Goal: Task Accomplishment & Management: Use online tool/utility

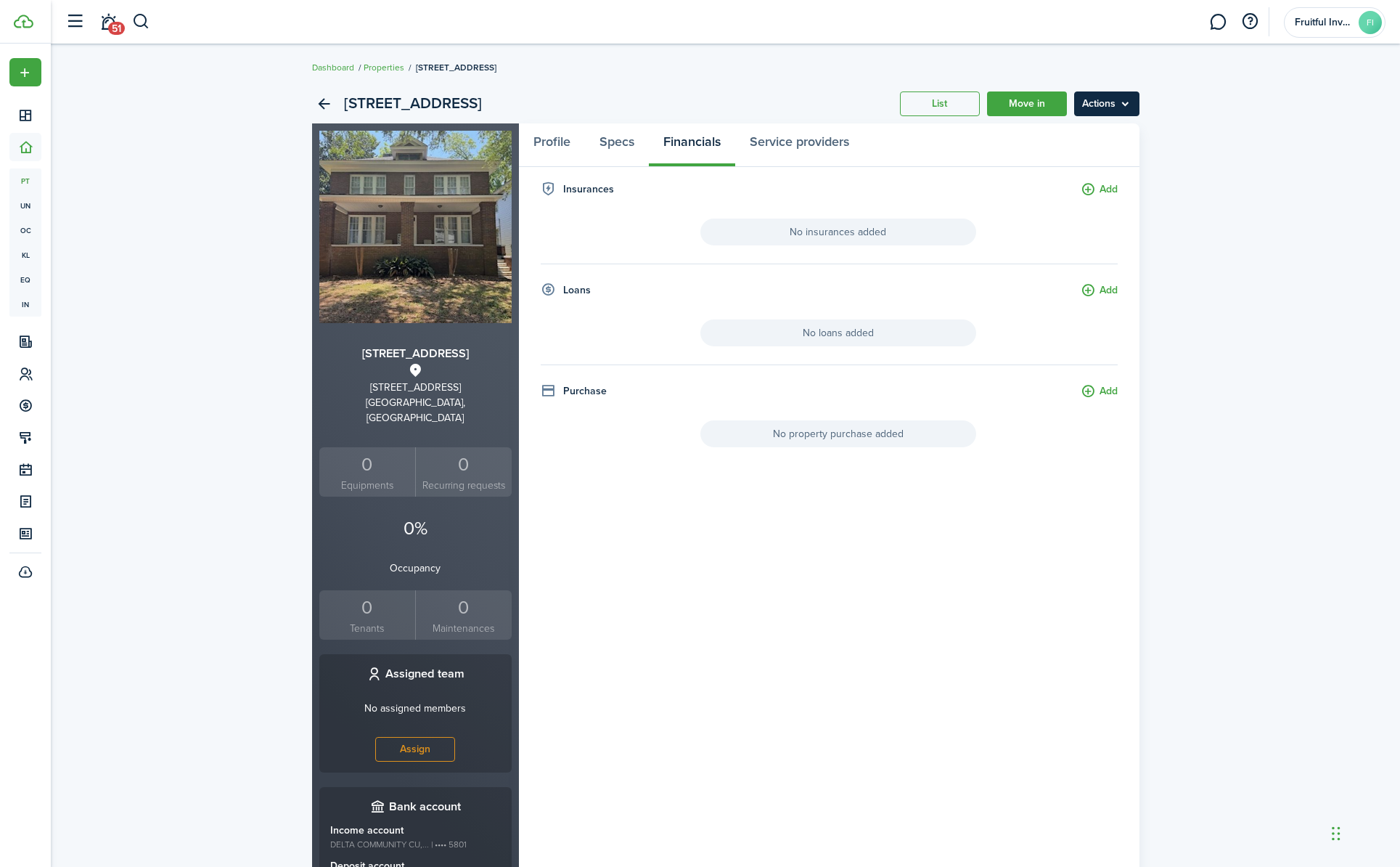
click at [1127, 97] on menu-btn "Actions" at bounding box center [1107, 103] width 66 height 25
click at [561, 143] on link "Profile" at bounding box center [552, 145] width 66 height 43
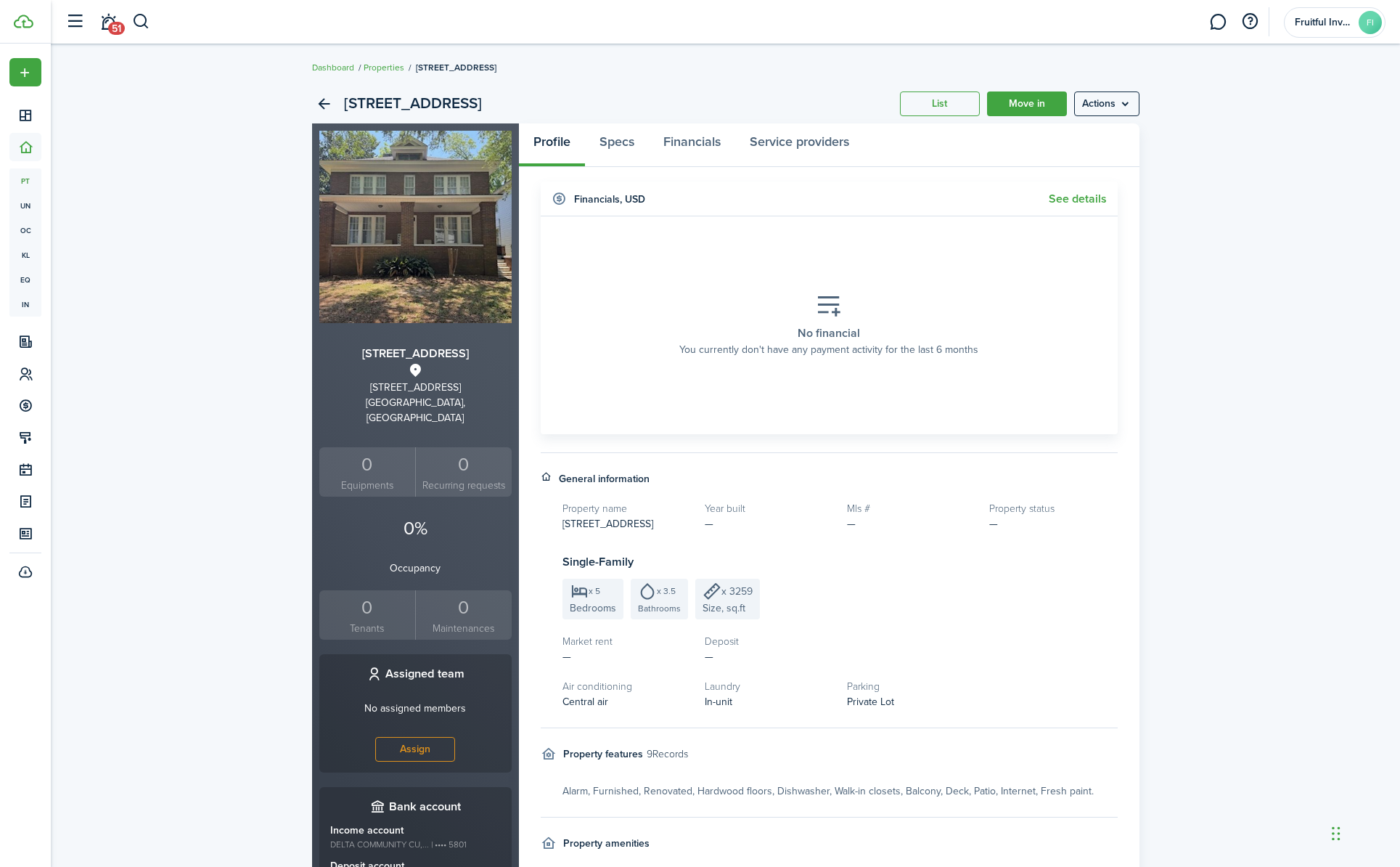
click at [824, 308] on icon at bounding box center [829, 306] width 26 height 26
drag, startPoint x: 831, startPoint y: 319, endPoint x: 836, endPoint y: 333, distance: 14.9
click at [831, 319] on div "No financial You currently don't have any payment activity for the last 6 months" at bounding box center [829, 325] width 321 height 86
click at [844, 342] on placeholder-description "You currently don't have any payment activity for the last 6 months" at bounding box center [828, 349] width 299 height 15
click at [1088, 199] on link "See details" at bounding box center [1077, 199] width 58 height 13
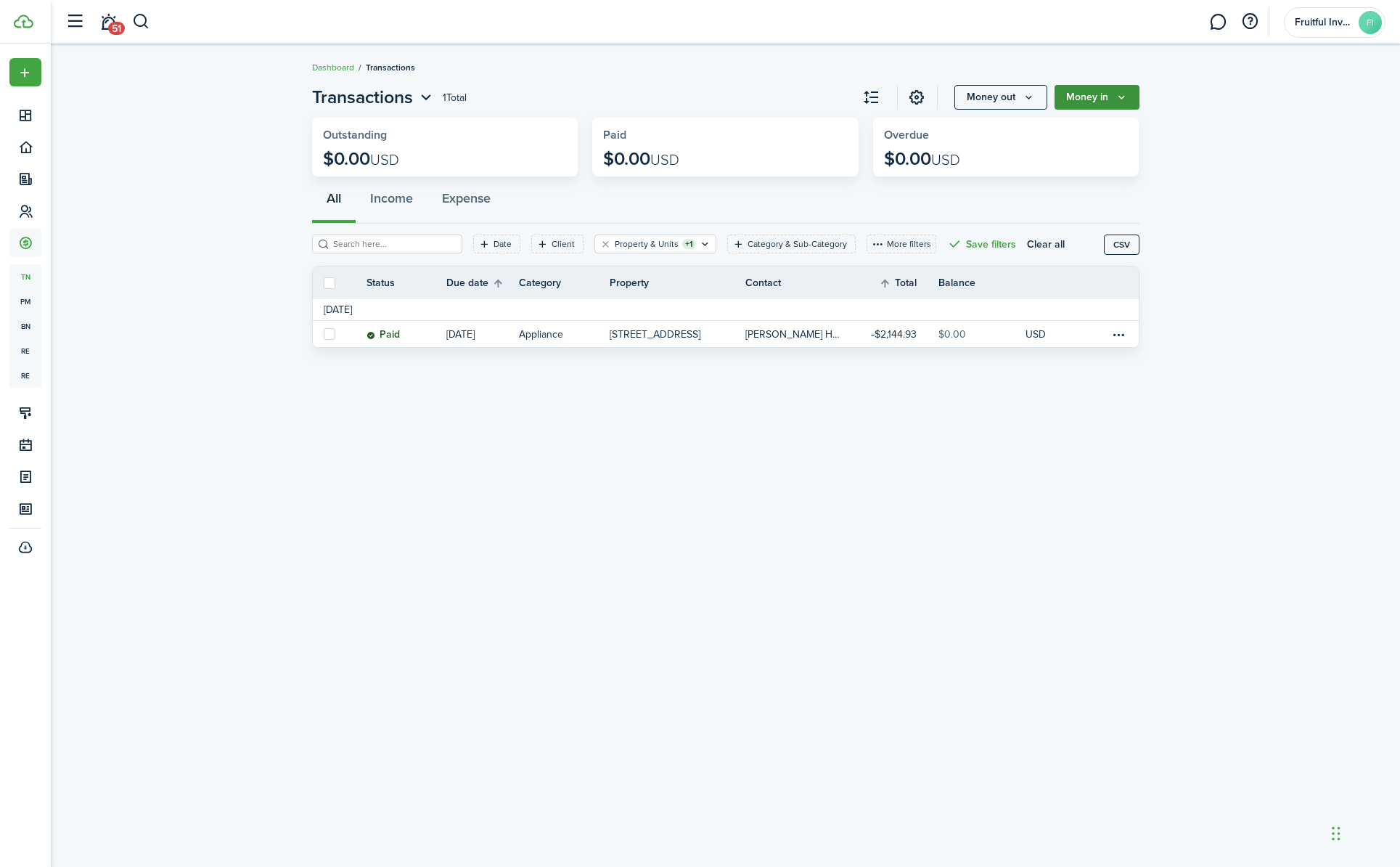
click at [1083, 92] on button "Money in" at bounding box center [1097, 97] width 85 height 25
click at [1066, 155] on link "Income payment" at bounding box center [1076, 155] width 127 height 26
